Goal: Obtain resource: Download file/media

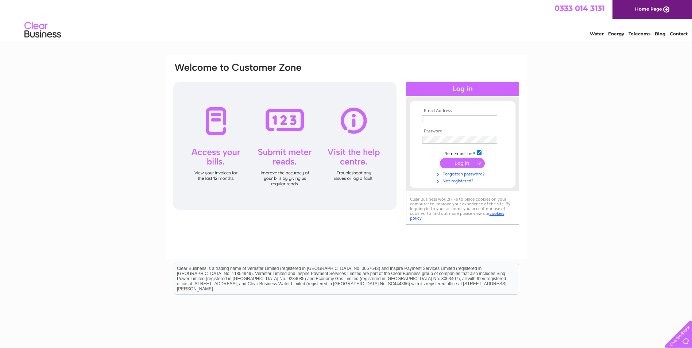
type input "invoicing-westend@lebowskis.co.uk"
click at [454, 162] on input "submit" at bounding box center [462, 163] width 45 height 10
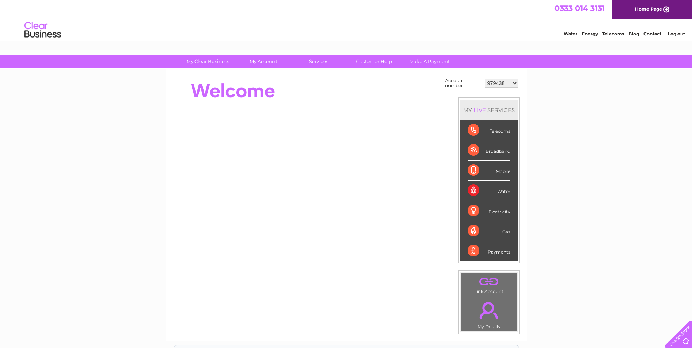
click at [503, 85] on select "979438 30266534 30272853 30290288" at bounding box center [501, 83] width 33 height 9
select select "30266534"
click at [485, 79] on select "979438 30266534 30272853 30290288" at bounding box center [501, 83] width 33 height 9
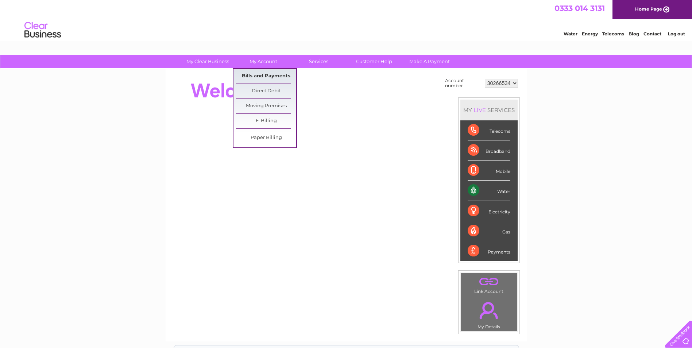
click at [264, 74] on link "Bills and Payments" at bounding box center [266, 76] width 60 height 15
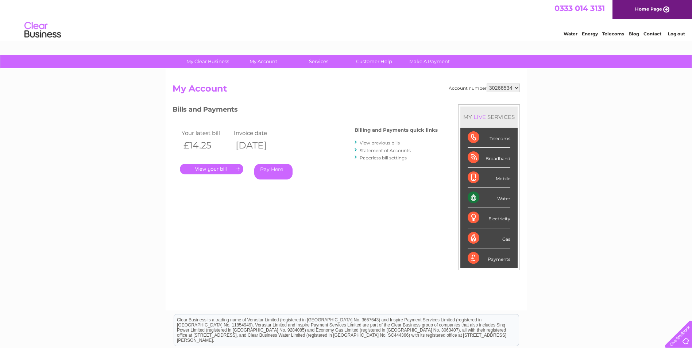
click at [374, 143] on link "View previous bills" at bounding box center [380, 142] width 40 height 5
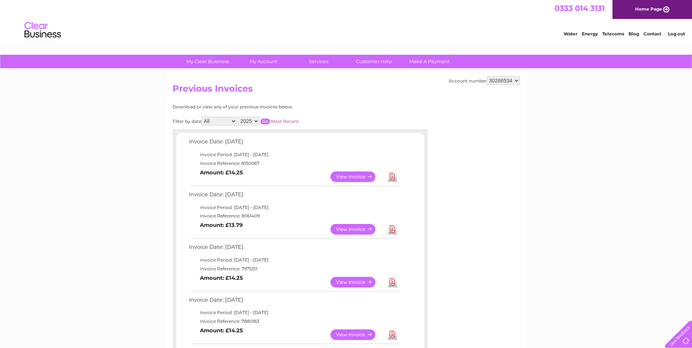
click at [391, 176] on link "Download" at bounding box center [392, 177] width 9 height 11
